Goal: Task Accomplishment & Management: Use online tool/utility

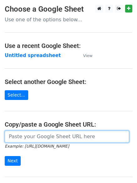
click at [43, 139] on input "url" at bounding box center [67, 137] width 124 height 12
click at [49, 137] on input "url" at bounding box center [67, 137] width 124 height 12
type input "[URL][DOMAIN_NAME]"
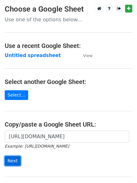
click at [11, 159] on input "Next" at bounding box center [13, 161] width 16 height 10
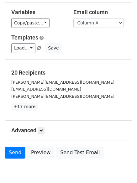
scroll to position [39, 0]
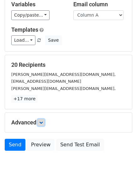
click at [41, 121] on icon at bounding box center [41, 123] width 4 height 4
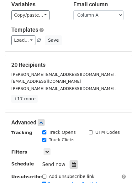
click at [72, 165] on icon at bounding box center [74, 164] width 4 height 4
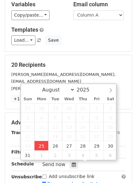
type input "2025-08-25 12:47"
type input "47"
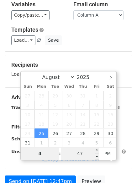
type input "4"
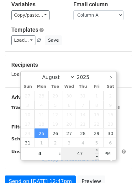
type input "2025-08-25 16:47"
type input "04"
click at [80, 154] on input "47" at bounding box center [80, 153] width 38 height 13
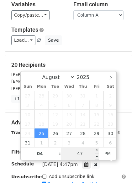
type input "0"
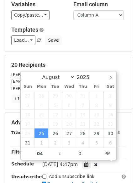
type input "2025-08-25 16:00"
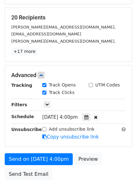
scroll to position [89, 0]
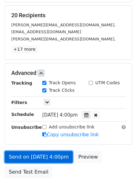
click at [31, 154] on link "Send on Aug 25 at 4:00pm" at bounding box center [39, 157] width 68 height 12
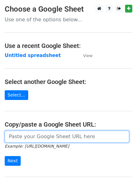
click at [38, 138] on input "url" at bounding box center [67, 137] width 124 height 12
click at [41, 137] on input "url" at bounding box center [67, 137] width 124 height 12
type input "[URL][DOMAIN_NAME]"
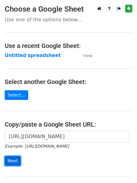
click at [12, 160] on input "Next" at bounding box center [13, 161] width 16 height 10
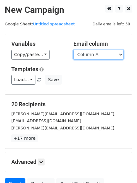
click at [121, 54] on select "Column A Column B Column C" at bounding box center [98, 55] width 50 height 10
select select "Column B"
click at [73, 50] on select "Column A Column B Column C" at bounding box center [98, 55] width 50 height 10
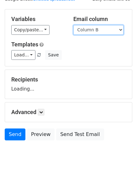
scroll to position [35, 0]
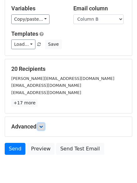
click at [42, 127] on icon at bounding box center [41, 127] width 4 height 4
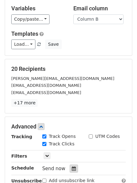
click at [73, 168] on div at bounding box center [73, 168] width 8 height 8
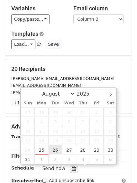
type input "2025-08-26 12:00"
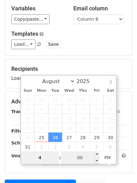
type input "4"
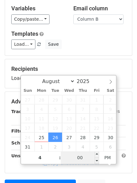
type input "2025-08-26 16:00"
type input "04"
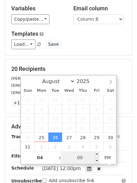
click at [83, 157] on input "00" at bounding box center [80, 157] width 38 height 13
type input "10"
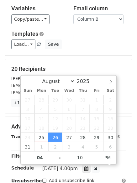
type input "2025-08-26 16:10"
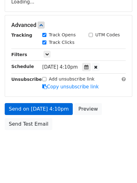
scroll to position [137, 0]
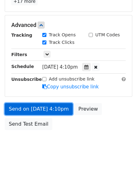
click at [29, 110] on link "Send on Aug 26 at 4:10pm" at bounding box center [39, 109] width 68 height 12
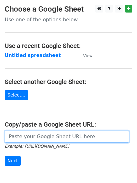
click at [38, 141] on input "url" at bounding box center [67, 137] width 124 height 12
click at [34, 137] on input "url" at bounding box center [67, 137] width 124 height 12
type input "[URL][DOMAIN_NAME]"
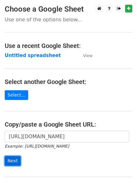
click at [13, 160] on input "Next" at bounding box center [13, 161] width 16 height 10
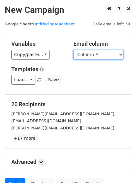
click at [122, 54] on select "Column A Column B Column C" at bounding box center [98, 55] width 50 height 10
select select "Column C"
click at [73, 50] on select "Column A Column B Column C" at bounding box center [98, 55] width 50 height 10
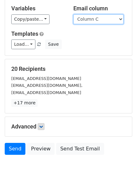
scroll to position [60, 0]
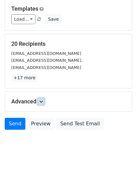
click at [43, 101] on icon at bounding box center [41, 102] width 4 height 4
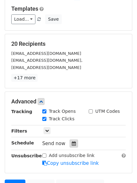
click at [72, 144] on icon at bounding box center [74, 143] width 4 height 4
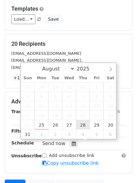
type input "2025-08-28 12:00"
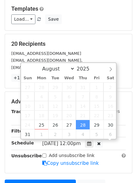
scroll to position [0, 0]
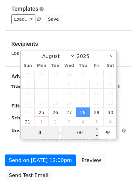
type input "4"
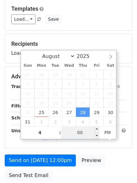
type input "2025-08-28 16:00"
type input "04"
click at [83, 133] on input "00" at bounding box center [80, 132] width 38 height 13
type input "15"
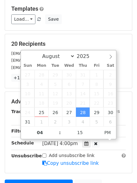
type input "2025-08-28 16:15"
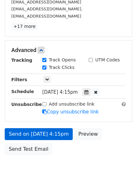
scroll to position [137, 0]
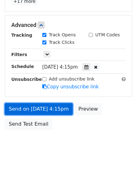
click at [37, 106] on link "Send on Aug 28 at 4:15pm" at bounding box center [39, 109] width 68 height 12
